Goal: Task Accomplishment & Management: Manage account settings

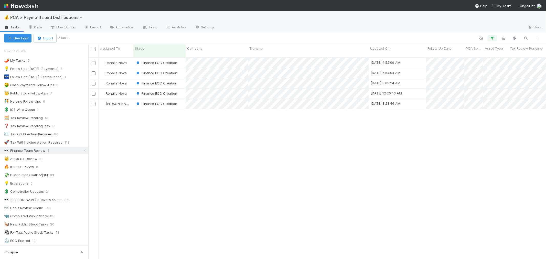
scroll to position [201, 453]
click at [200, 130] on div "Ronalie Nova Finance ECC Creation 8/8/25, 4:52:09 AM 8/1/25, 1:08:37 AM 1 0 0 R…" at bounding box center [316, 160] width 457 height 205
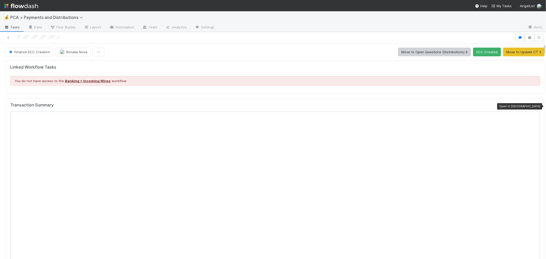
click at [535, 106] on icon at bounding box center [537, 106] width 5 height 3
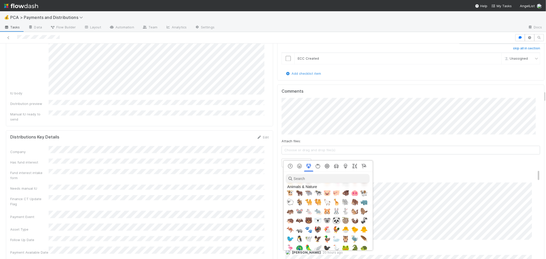
scroll to position [625, 0]
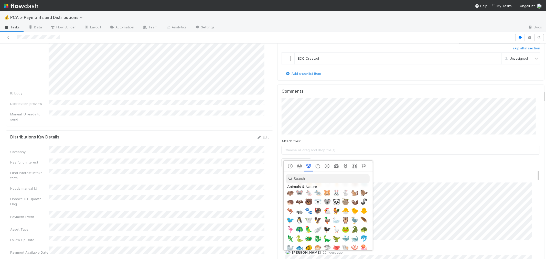
click at [310, 179] on input "search" at bounding box center [327, 178] width 84 height 9
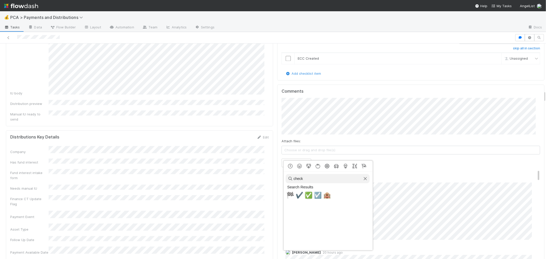
type input "check"
click at [308, 193] on span "✅" at bounding box center [309, 195] width 8 height 7
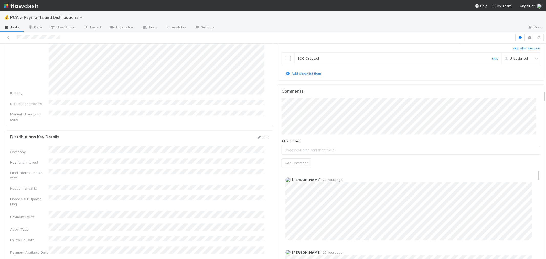
click at [285, 56] on input "checkbox" at bounding box center [287, 58] width 5 height 5
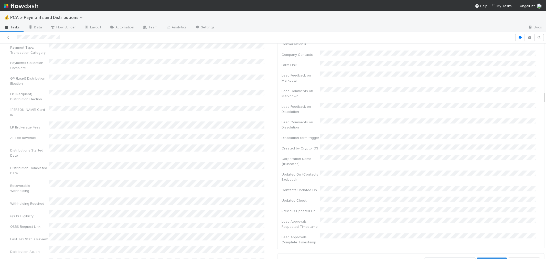
scroll to position [874, 0]
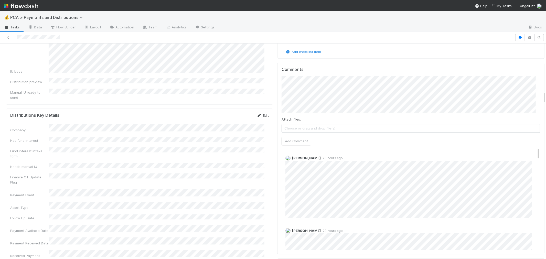
click at [261, 113] on link "Edit" at bounding box center [263, 115] width 12 height 4
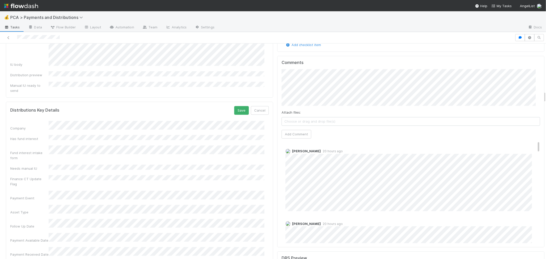
checkbox input "true"
click at [236, 106] on button "Save" at bounding box center [241, 110] width 15 height 9
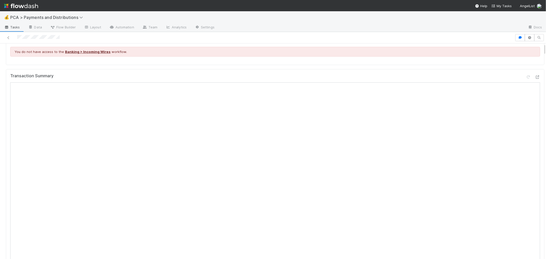
scroll to position [0, 0]
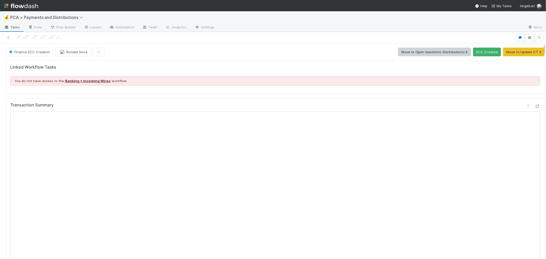
click at [476, 51] on button "ECC Created" at bounding box center [487, 52] width 28 height 9
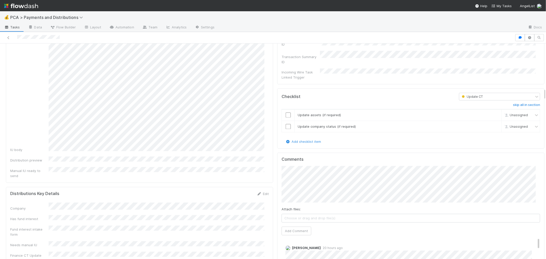
scroll to position [909, 0]
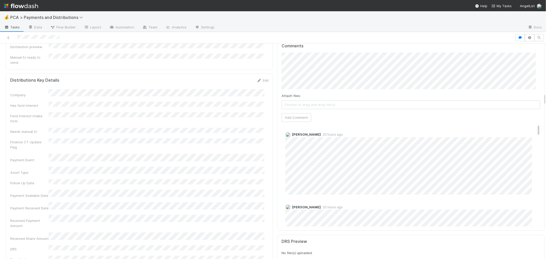
click at [13, 5] on img at bounding box center [21, 6] width 34 height 9
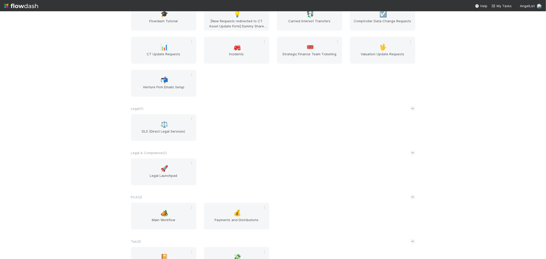
scroll to position [460, 0]
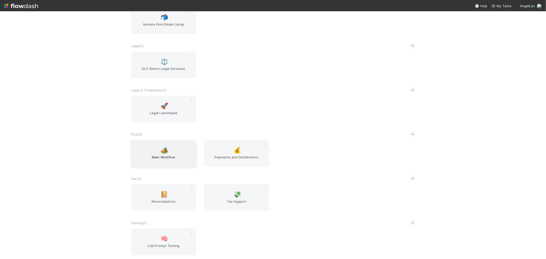
click at [150, 151] on div "🏕️ Main Workflow" at bounding box center [163, 153] width 65 height 27
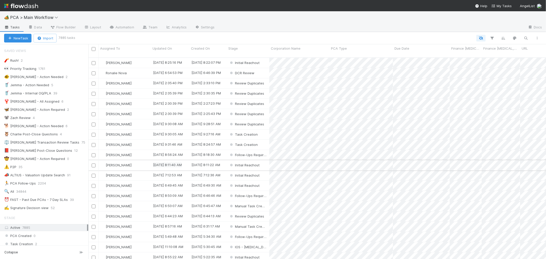
scroll to position [4, 4]
click at [52, 201] on div "⏰ FAST - Past Due PCAs - 7 Day SLAs" at bounding box center [36, 199] width 64 height 6
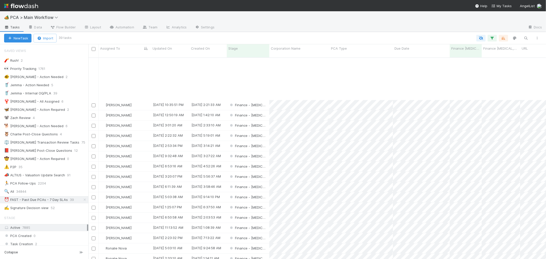
scroll to position [198, 0]
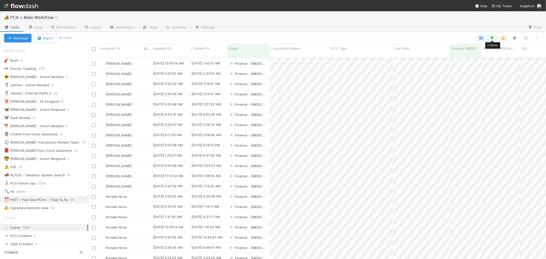
click at [491, 38] on icon "button" at bounding box center [491, 38] width 5 height 5
click at [352, 85] on link "And.." at bounding box center [348, 88] width 16 height 7
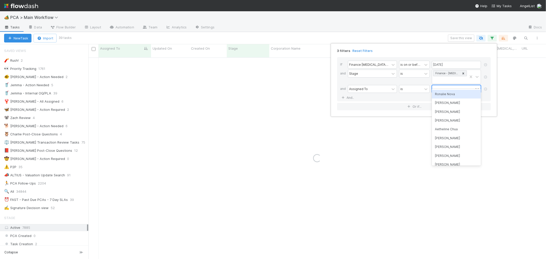
click at [442, 85] on div at bounding box center [452, 88] width 41 height 7
click at [446, 95] on div "Ronalie Nova" at bounding box center [456, 94] width 49 height 9
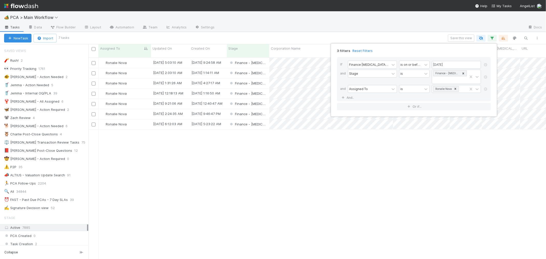
scroll to position [201, 453]
click at [286, 156] on div "3 filters Reset Filters If Finance ICU Due Date is on or before 08/15/2025 and …" at bounding box center [273, 129] width 546 height 259
click at [265, 119] on div "Finance - [MEDICAL_DATA]" at bounding box center [248, 124] width 42 height 10
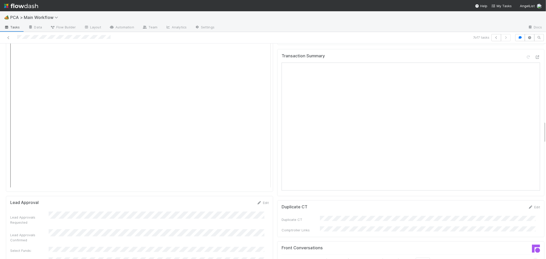
scroll to position [640, 0]
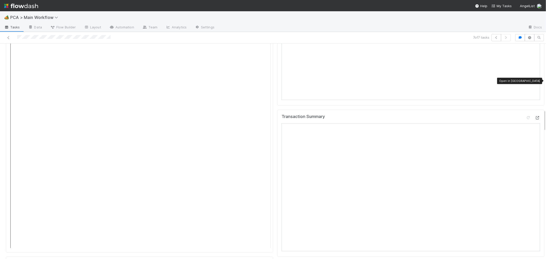
click at [535, 116] on icon at bounding box center [537, 117] width 5 height 3
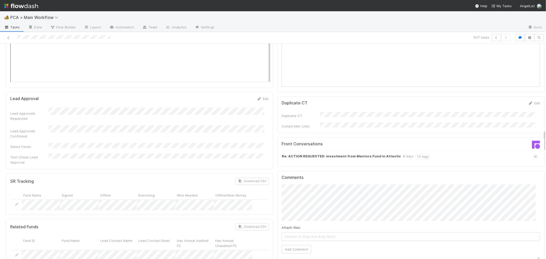
scroll to position [839, 0]
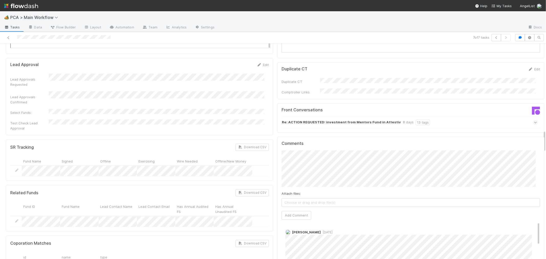
click at [359, 119] on strong "Re: ACTION REQUESTED: investment from Mentors Fund in Attestiv" at bounding box center [341, 122] width 119 height 6
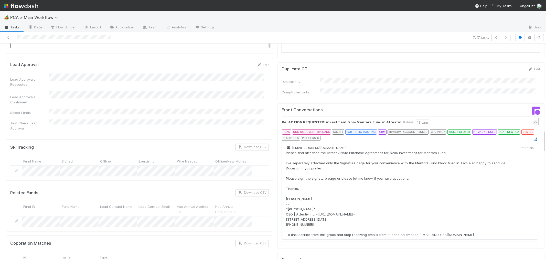
click at [533, 138] on icon at bounding box center [535, 139] width 5 height 3
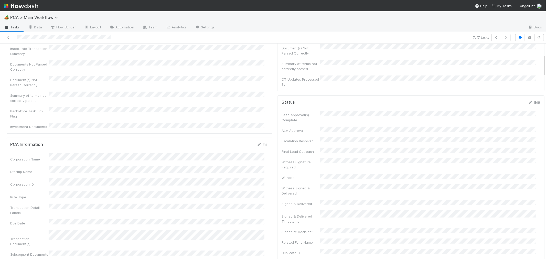
scroll to position [0, 0]
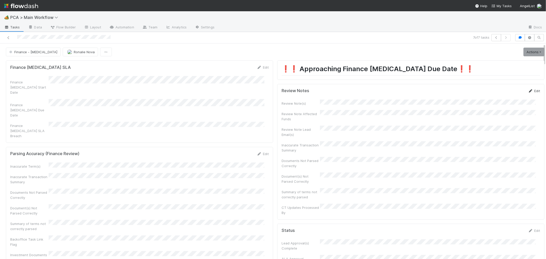
click at [528, 91] on link "Edit" at bounding box center [534, 91] width 12 height 4
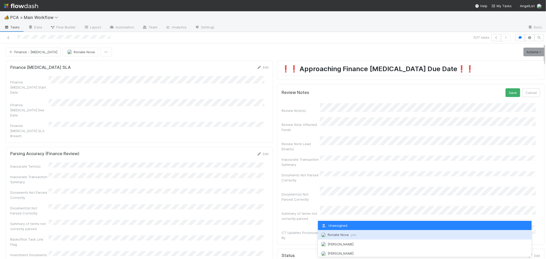
click at [339, 235] on span "Ronalie Nova you" at bounding box center [341, 235] width 29 height 4
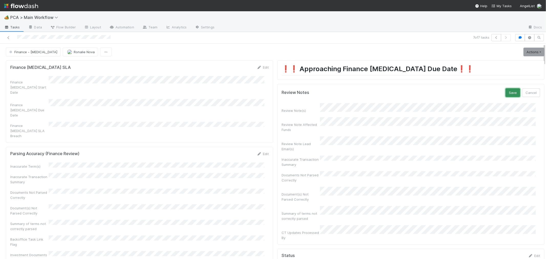
click at [505, 93] on button "Save" at bounding box center [512, 92] width 15 height 9
click at [50, 39] on div at bounding box center [257, 37] width 510 height 7
copy icon
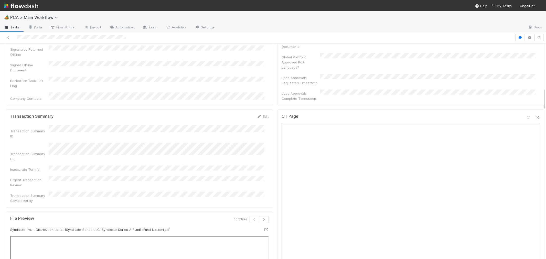
scroll to position [398, 0]
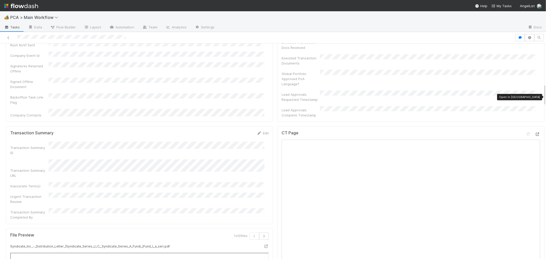
click at [535, 133] on icon at bounding box center [537, 134] width 5 height 3
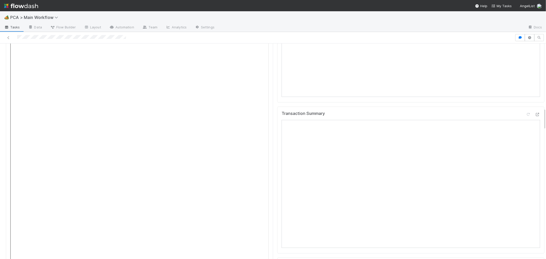
scroll to position [597, 0]
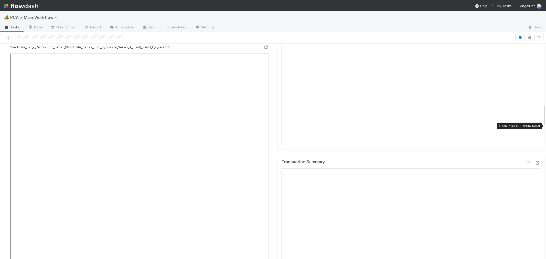
click at [535, 161] on icon at bounding box center [537, 162] width 5 height 3
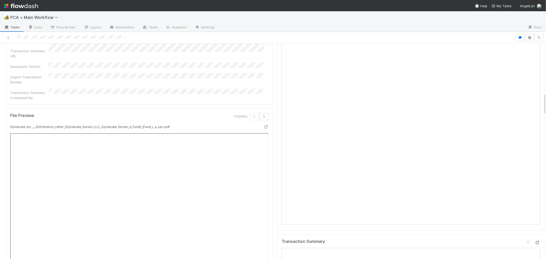
scroll to position [483, 0]
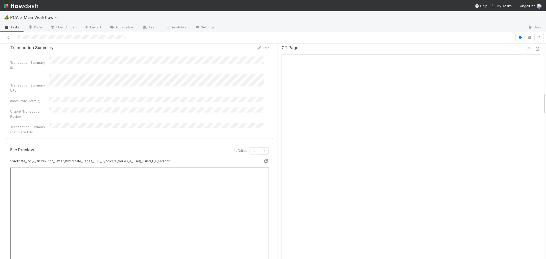
click at [263, 159] on icon at bounding box center [265, 160] width 5 height 3
drag, startPoint x: 47, startPoint y: 59, endPoint x: 66, endPoint y: 47, distance: 22.3
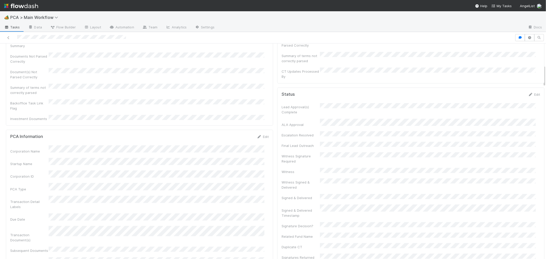
scroll to position [0, 0]
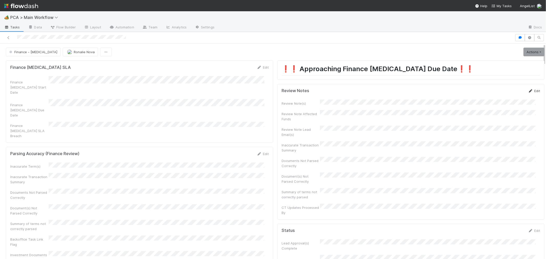
click at [528, 90] on link "Edit" at bounding box center [534, 91] width 12 height 4
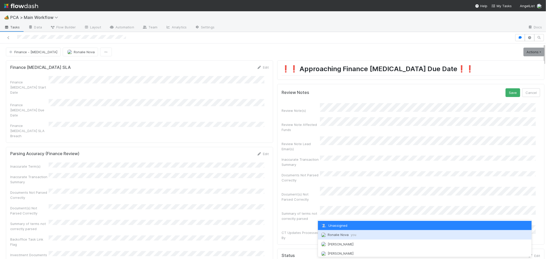
click at [339, 236] on span "Ronalie Nova you" at bounding box center [341, 235] width 29 height 4
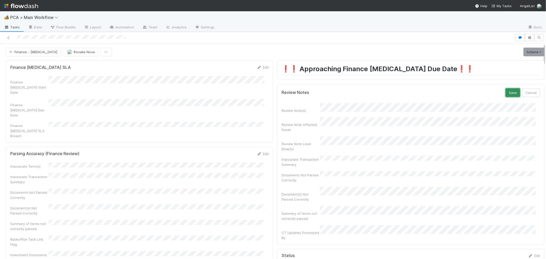
click at [505, 94] on button "Save" at bounding box center [512, 92] width 15 height 9
click at [9, 37] on icon at bounding box center [8, 37] width 5 height 3
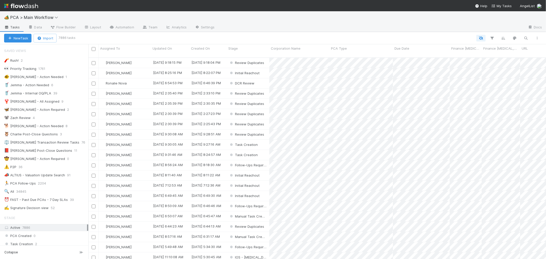
scroll to position [4, 4]
click at [67, 201] on div "⏰ FAST - Past Due PCAs - 7 Day SLAs 39" at bounding box center [46, 199] width 84 height 6
click at [492, 39] on icon "button" at bounding box center [491, 38] width 5 height 5
drag, startPoint x: 352, startPoint y: 82, endPoint x: 395, endPoint y: 95, distance: 45.1
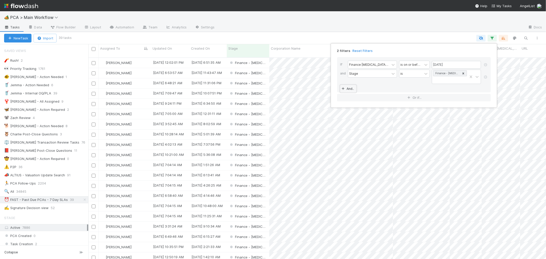
click at [352, 85] on link "And.." at bounding box center [348, 88] width 16 height 7
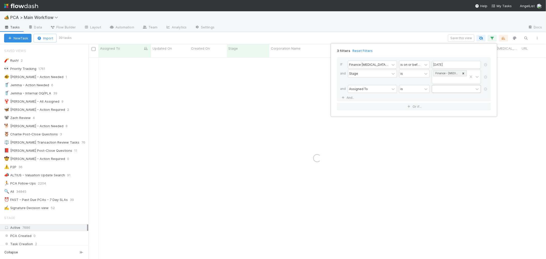
click at [443, 85] on div at bounding box center [452, 88] width 41 height 7
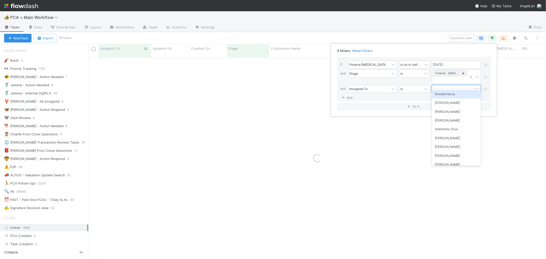
click at [444, 95] on div "Ronalie Nova" at bounding box center [456, 94] width 49 height 9
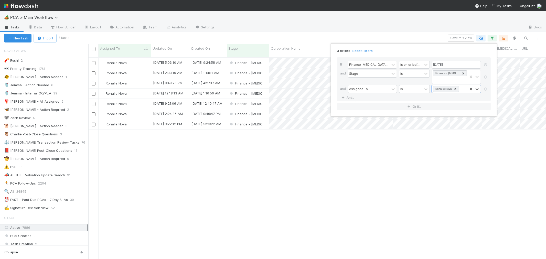
scroll to position [201, 453]
drag, startPoint x: 224, startPoint y: 190, endPoint x: 228, endPoint y: 185, distance: 5.8
click at [224, 189] on div "3 filters Reset Filters If Finance ICU Due Date is on or before 08/15/2025 and …" at bounding box center [273, 129] width 546 height 259
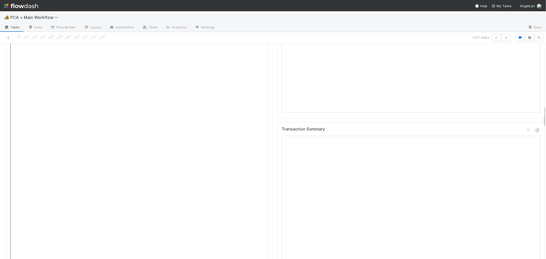
scroll to position [597, 0]
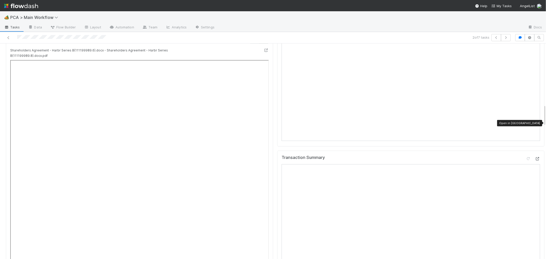
click at [535, 157] on icon at bounding box center [537, 158] width 5 height 3
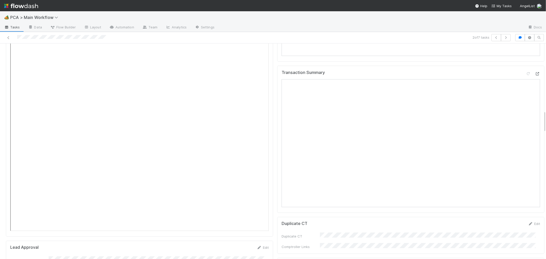
scroll to position [739, 0]
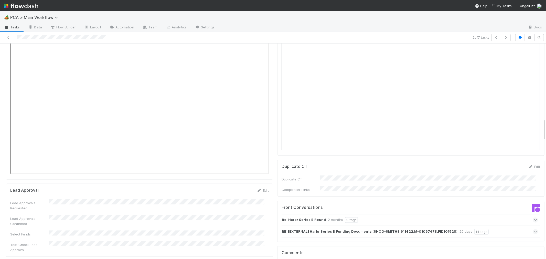
click at [534, 217] on icon at bounding box center [535, 219] width 3 height 5
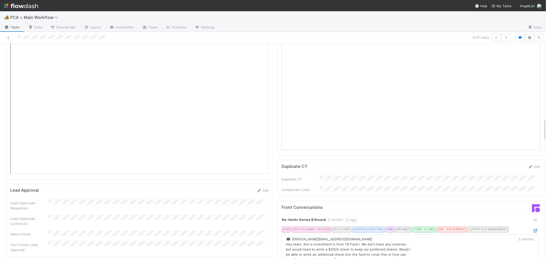
click at [533, 229] on icon at bounding box center [535, 230] width 5 height 3
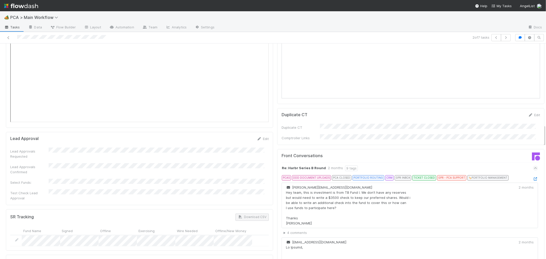
scroll to position [796, 0]
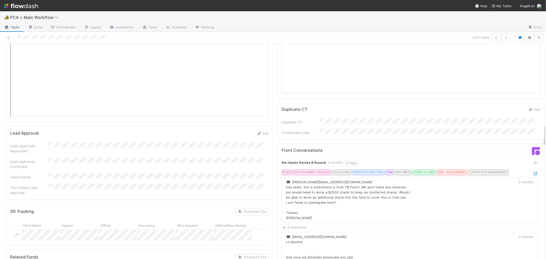
drag, startPoint x: 8, startPoint y: 37, endPoint x: 68, endPoint y: 14, distance: 64.1
click at [8, 37] on icon at bounding box center [8, 37] width 5 height 3
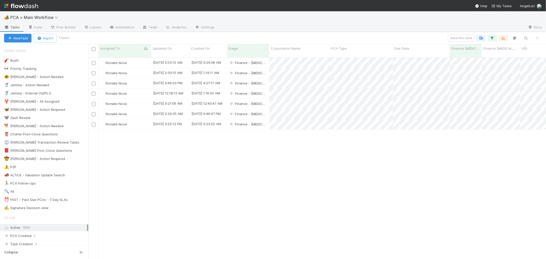
scroll to position [201, 453]
click at [262, 99] on div "Finance - [MEDICAL_DATA]" at bounding box center [248, 104] width 42 height 10
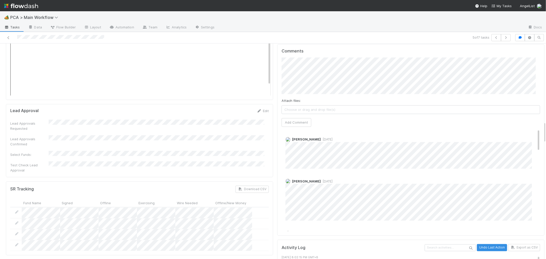
scroll to position [782, 0]
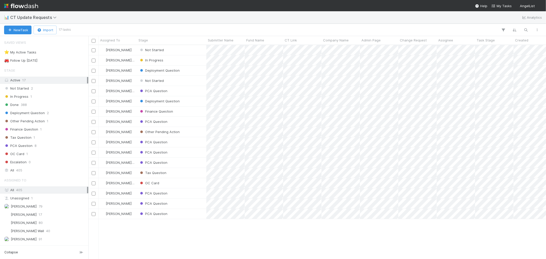
scroll to position [209, 453]
click at [221, 39] on span "Submitter Name" at bounding box center [221, 40] width 26 height 5
click at [225, 49] on div "Sort A → Z" at bounding box center [237, 50] width 58 height 8
click at [24, 172] on div "All 405" at bounding box center [45, 170] width 83 height 6
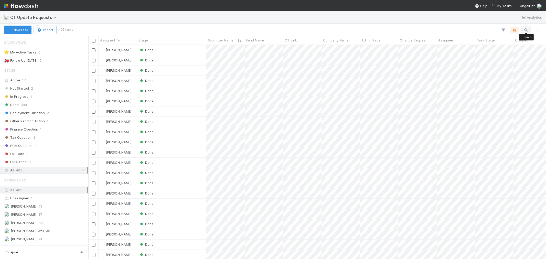
click at [527, 29] on icon "button" at bounding box center [525, 30] width 5 height 5
click at [489, 23] on input at bounding box center [498, 21] width 51 height 6
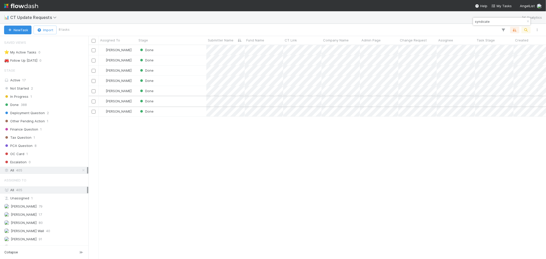
type input "syndicate"
click at [186, 102] on div "Done" at bounding box center [171, 101] width 69 height 10
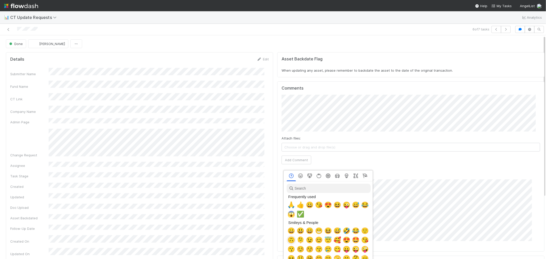
scroll to position [0, 2]
click at [290, 205] on span "🙏" at bounding box center [290, 204] width 8 height 7
